Goal: Ask a question

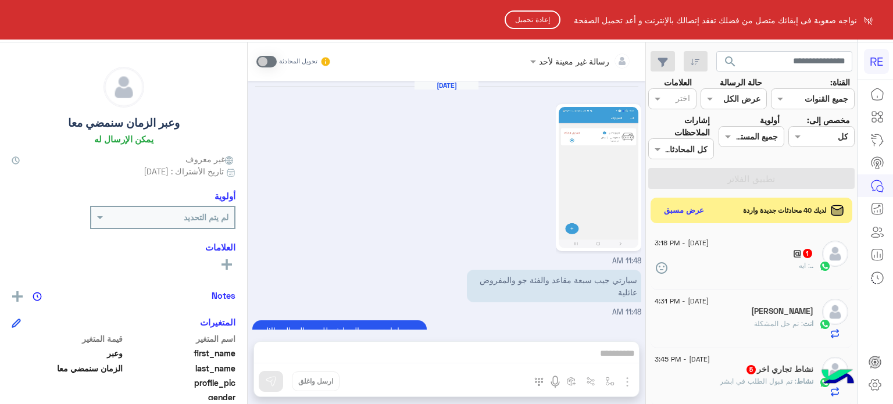
scroll to position [390, 0]
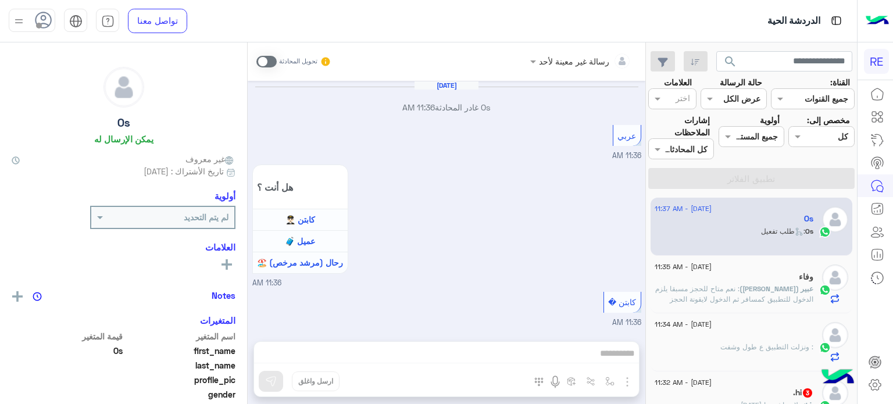
scroll to position [774, 0]
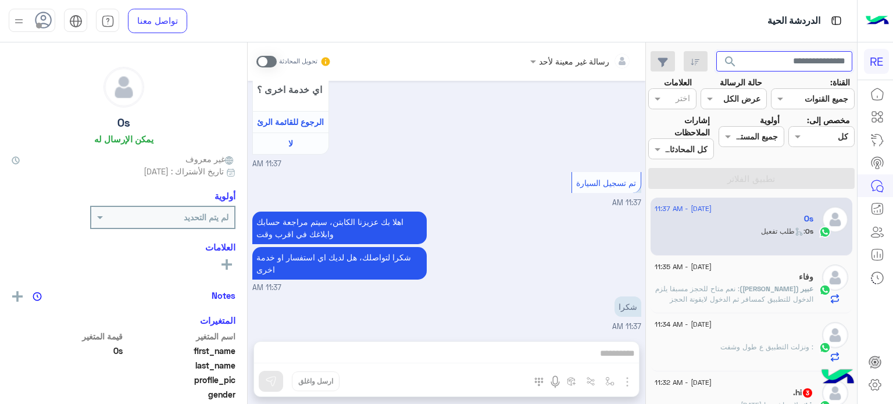
click at [794, 69] on input "text" at bounding box center [785, 61] width 137 height 21
type input "*********"
click at [717, 51] on button "search" at bounding box center [731, 63] width 28 height 25
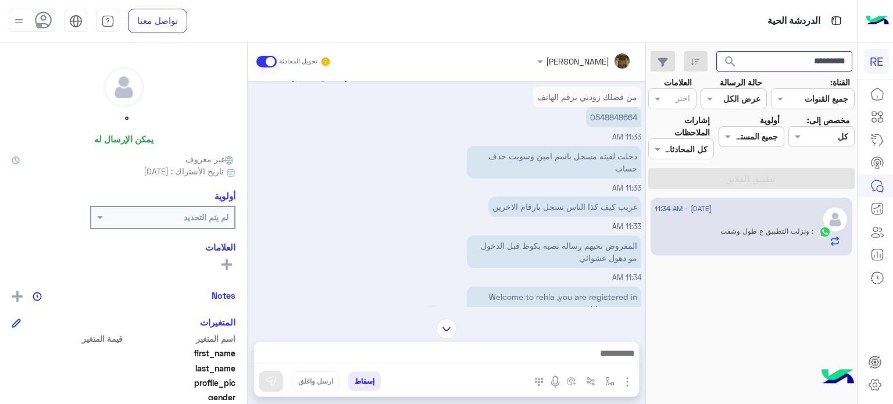
scroll to position [76, 0]
click at [626, 116] on p "0548848664" at bounding box center [613, 116] width 55 height 20
drag, startPoint x: 638, startPoint y: 117, endPoint x: 593, endPoint y: 116, distance: 44.8
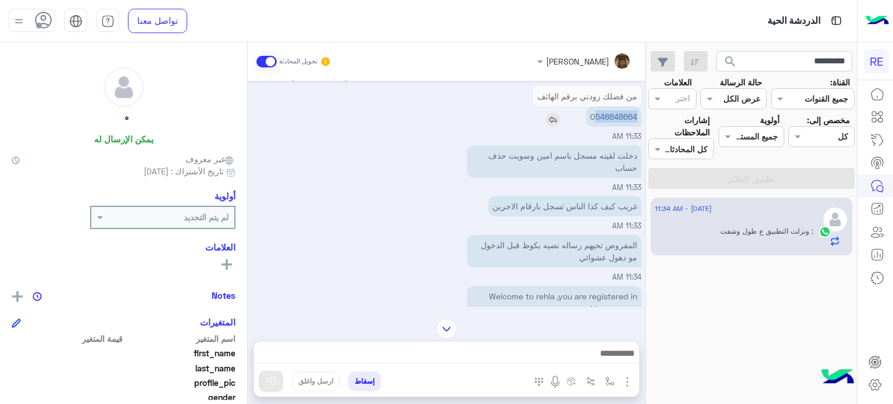
click at [593, 116] on p "0548848664" at bounding box center [613, 116] width 55 height 20
click at [632, 155] on p "دخلت لقيته مسجل باسم امين وسويت حذف حساب" at bounding box center [554, 161] width 174 height 33
drag, startPoint x: 632, startPoint y: 155, endPoint x: 630, endPoint y: 169, distance: 14.1
click at [630, 169] on p "دخلت لقيته مسجل باسم امين وسويت حذف حساب" at bounding box center [554, 161] width 174 height 33
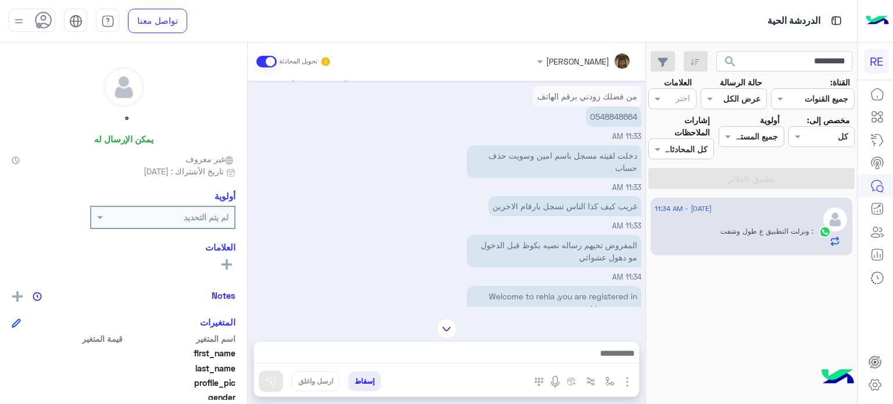
click at [593, 177] on div "دخلت لقيته مسجل باسم امين وسويت حذف حساب" at bounding box center [521, 161] width 241 height 38
click at [632, 155] on p "دخلت لقيته مسجل باسم امين وسويت حذف حساب" at bounding box center [554, 161] width 174 height 33
drag, startPoint x: 632, startPoint y: 155, endPoint x: 630, endPoint y: 184, distance: 29.1
click at [630, 184] on div "دخلت لقيته مسجل باسم امين وسويت حذف حساب 11:33 AM" at bounding box center [446, 167] width 389 height 51
